Goal: Task Accomplishment & Management: Use online tool/utility

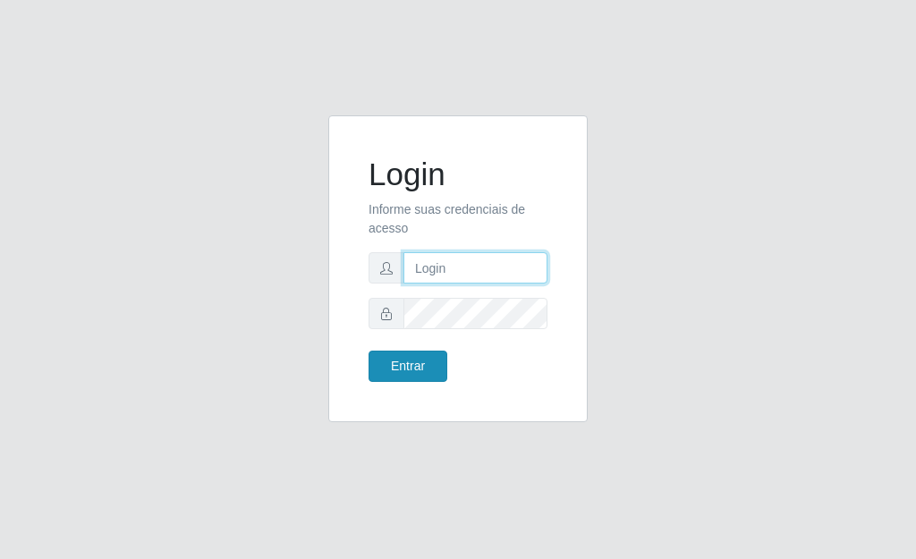
type input "[PERSON_NAME]"
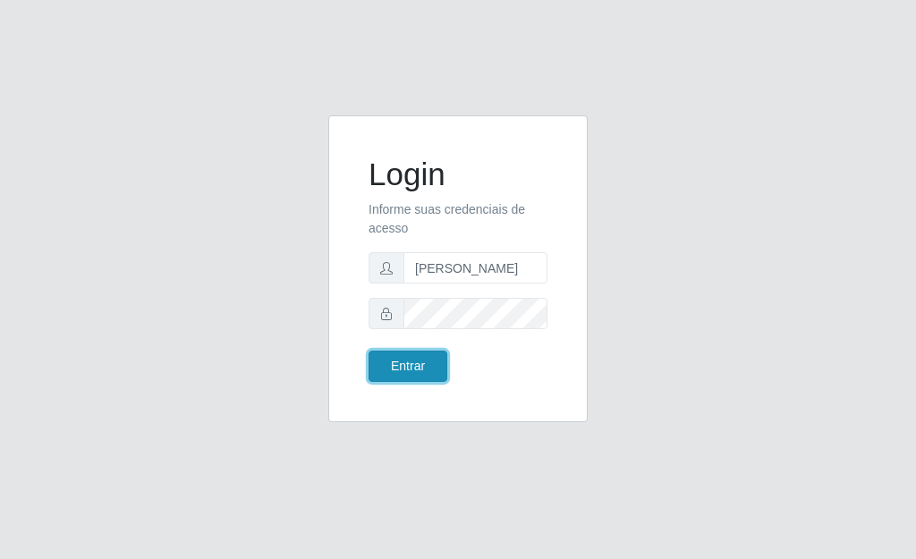
click at [420, 357] on button "Entrar" at bounding box center [408, 366] width 79 height 31
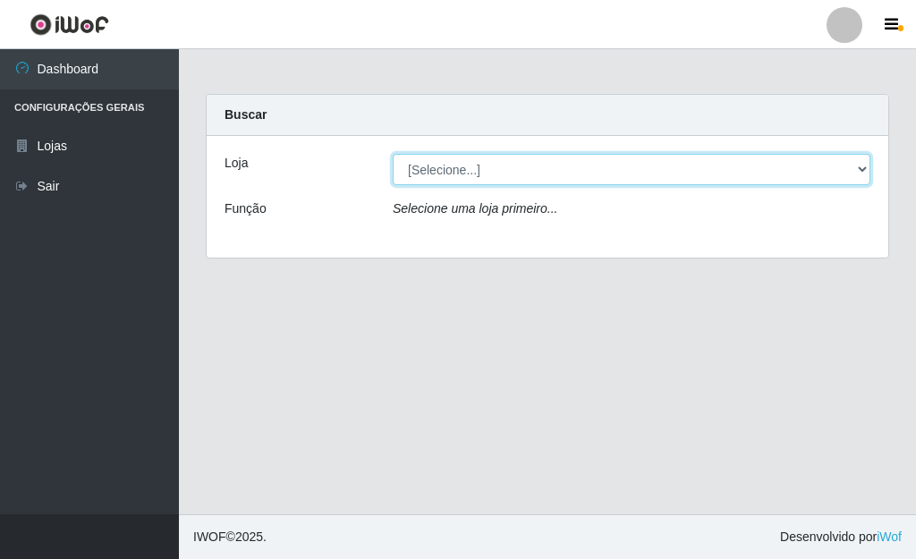
drag, startPoint x: 862, startPoint y: 166, endPoint x: 801, endPoint y: 166, distance: 61.7
click at [862, 166] on select "[Selecione...] Bemais Supermercados - [GEOGRAPHIC_DATA]" at bounding box center [632, 169] width 478 height 31
select select "249"
click at [393, 154] on select "[Selecione...] Bemais Supermercados - [GEOGRAPHIC_DATA]" at bounding box center [632, 169] width 478 height 31
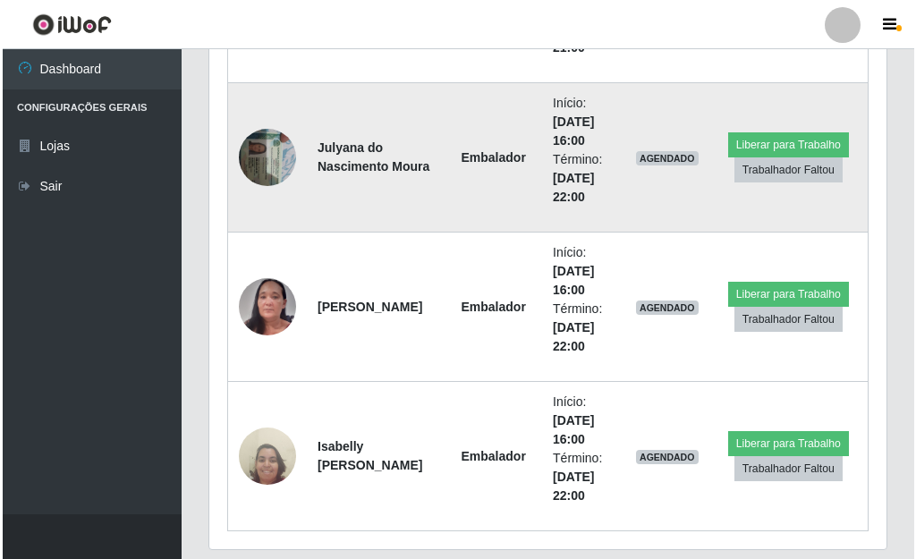
scroll to position [908, 0]
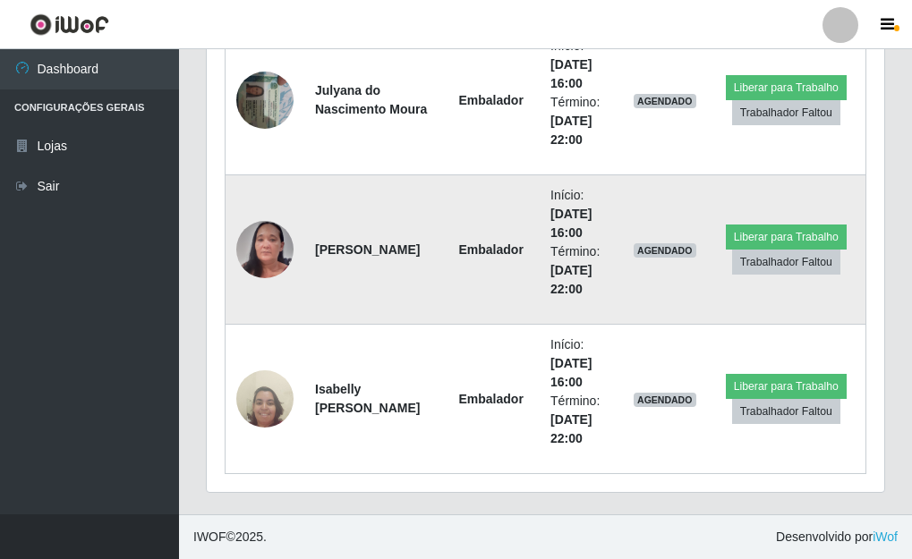
click at [268, 251] on img at bounding box center [264, 250] width 57 height 124
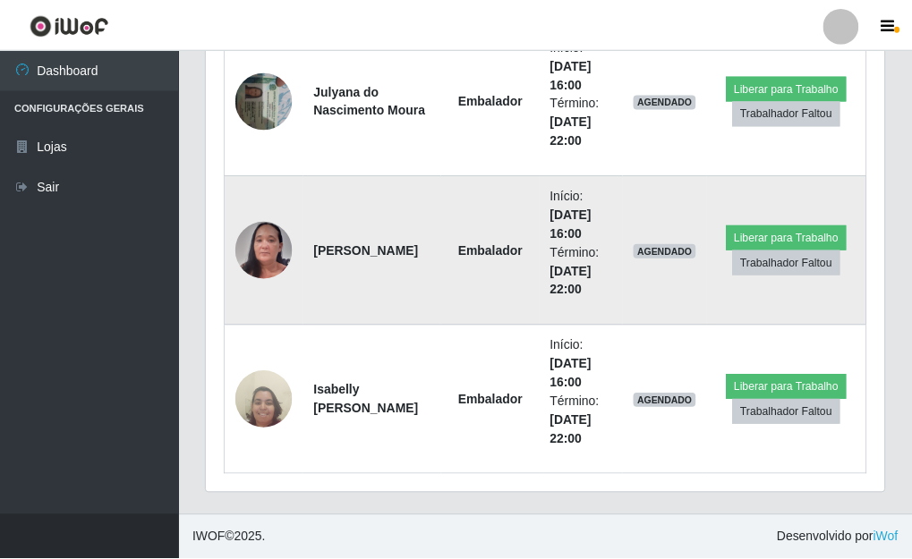
scroll to position [371, 667]
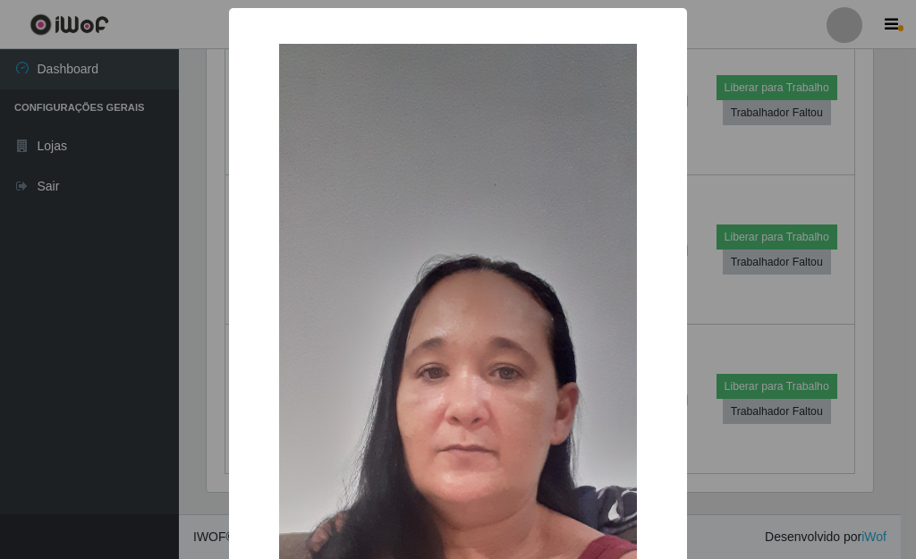
drag, startPoint x: 689, startPoint y: 275, endPoint x: 624, endPoint y: 277, distance: 64.5
click at [693, 276] on div "× OK Cancel" at bounding box center [458, 279] width 916 height 559
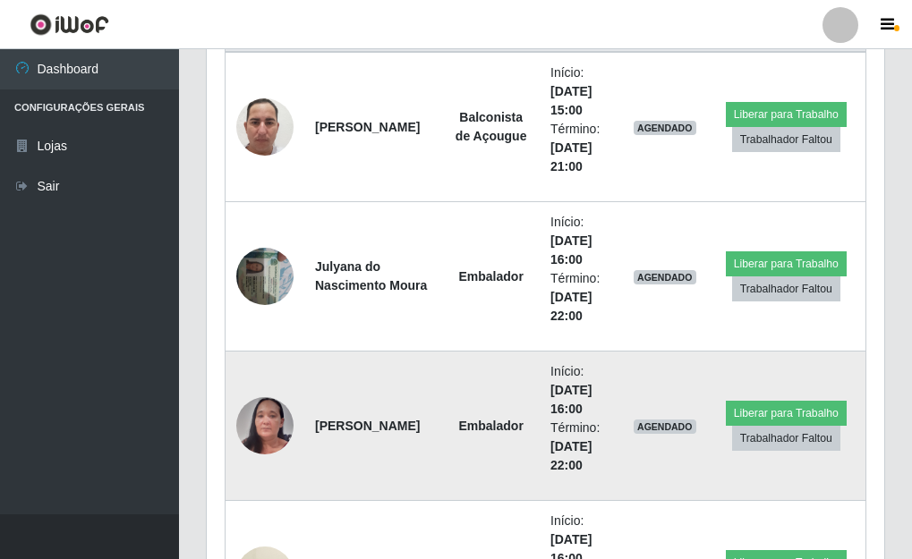
scroll to position [729, 0]
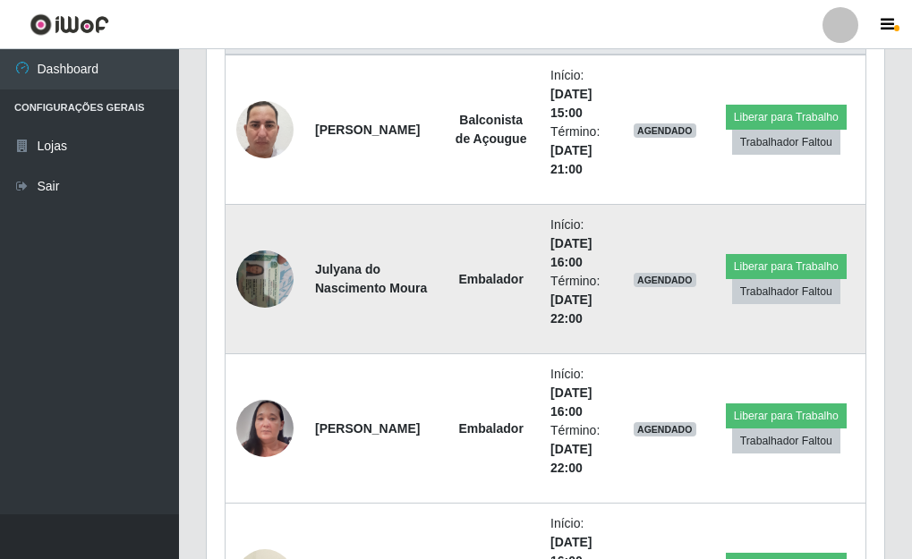
click at [248, 274] on img at bounding box center [264, 279] width 57 height 76
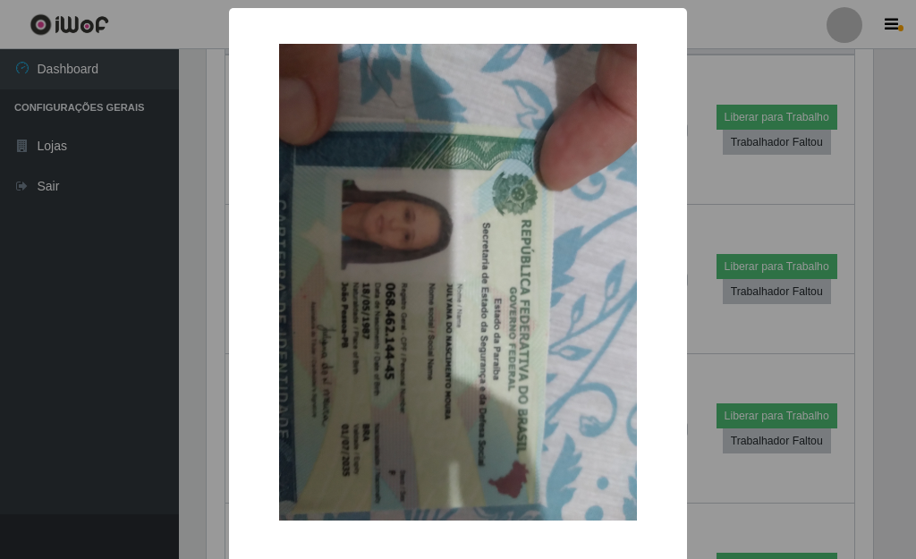
click at [696, 314] on div "× OK Cancel" at bounding box center [458, 279] width 916 height 559
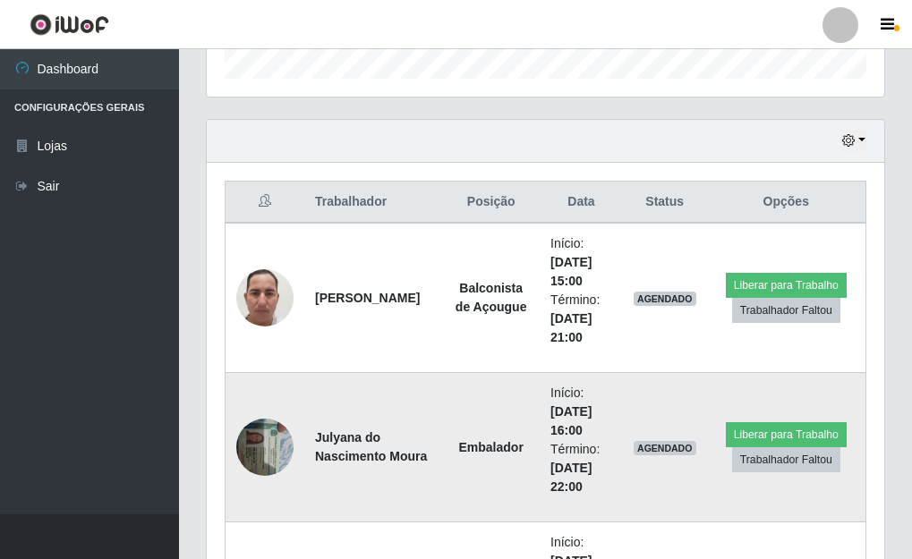
scroll to position [550, 0]
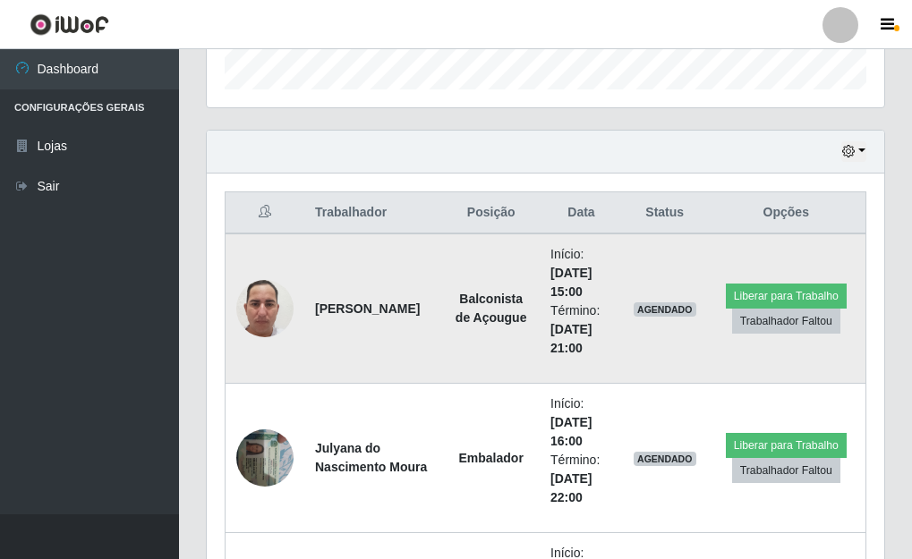
click at [272, 315] on img at bounding box center [264, 308] width 57 height 127
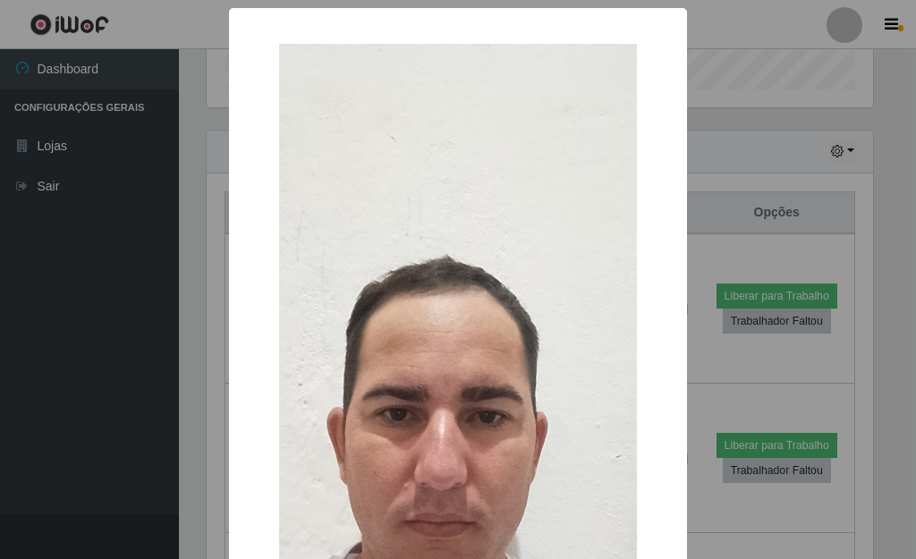
click at [691, 366] on div "× OK Cancel" at bounding box center [458, 279] width 916 height 559
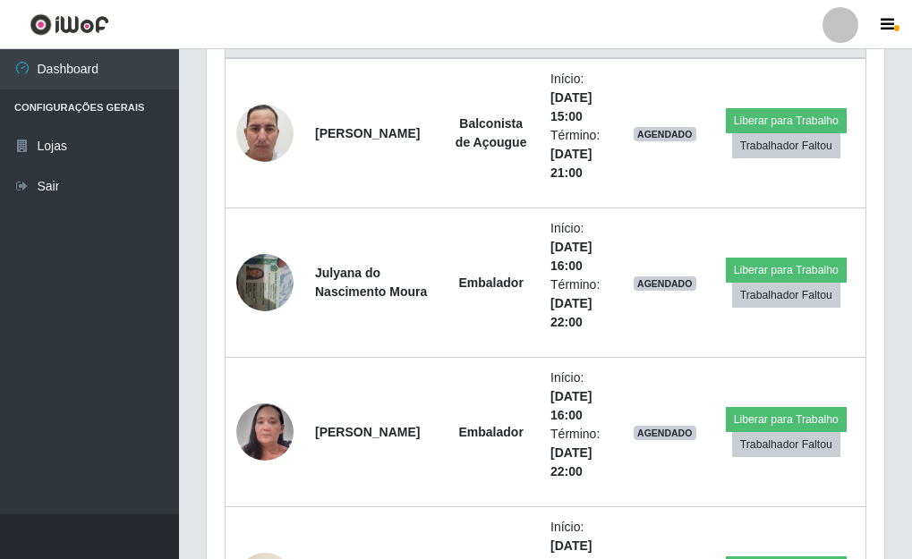
scroll to position [461, 0]
